Goal: Find specific page/section: Find specific page/section

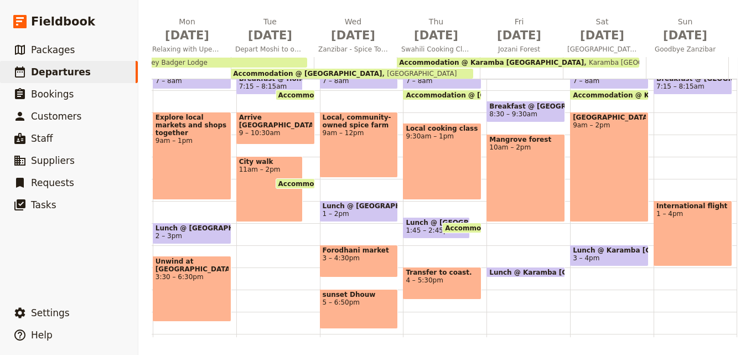
scroll to position [0, 870]
click at [110, 70] on link "​ Departures" at bounding box center [69, 72] width 138 height 22
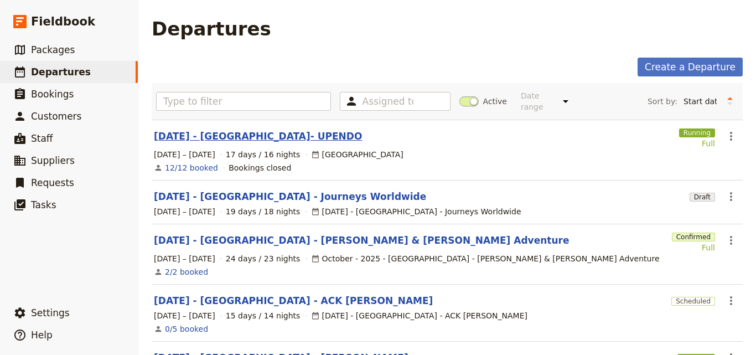
click at [227, 132] on link "[DATE] - [GEOGRAPHIC_DATA]- UPENDO" at bounding box center [258, 135] width 208 height 13
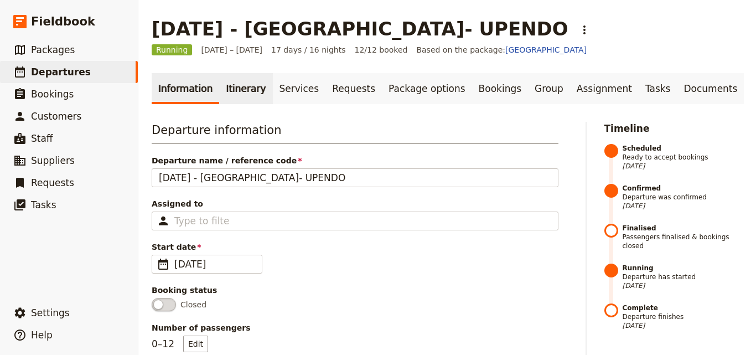
click at [229, 96] on link "Itinerary" at bounding box center [245, 88] width 53 height 31
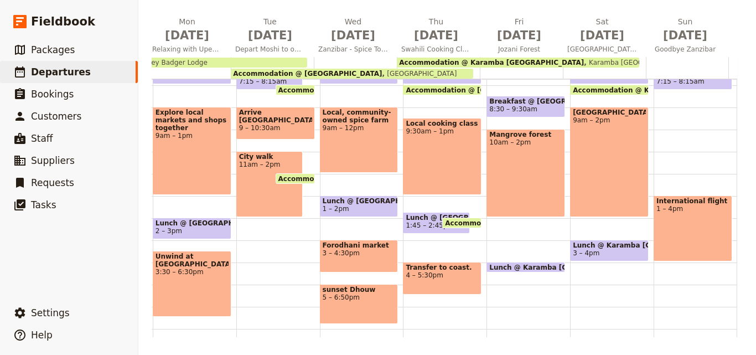
scroll to position [0, 870]
click at [486, 325] on div "Breakfast @ [GEOGRAPHIC_DATA] 8:30 – 9:[GEOGRAPHIC_DATA] 10am – 2pm Lunch @ [GE…" at bounding box center [528, 173] width 84 height 531
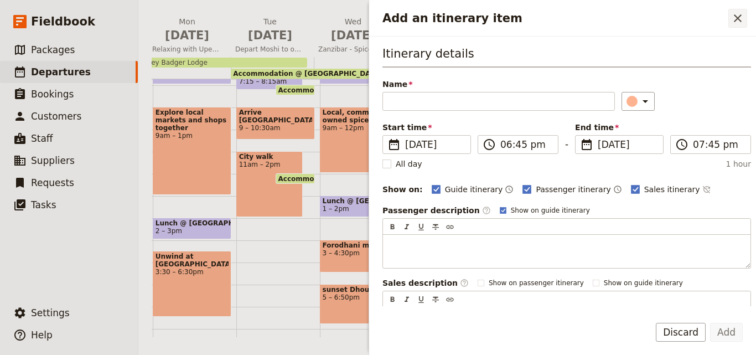
click at [735, 22] on icon "Close drawer" at bounding box center [737, 18] width 13 height 13
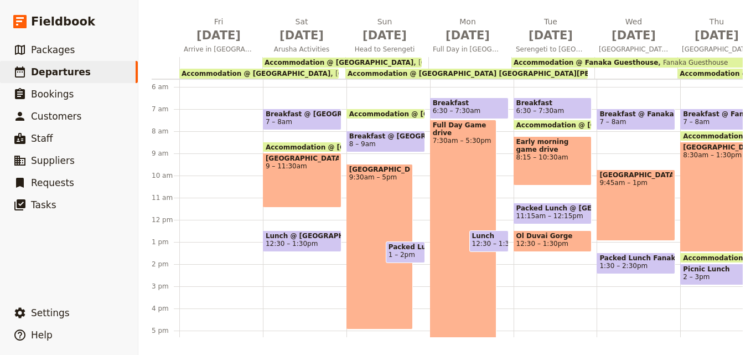
scroll to position [221, 0]
